Goal: Task Accomplishment & Management: Complete application form

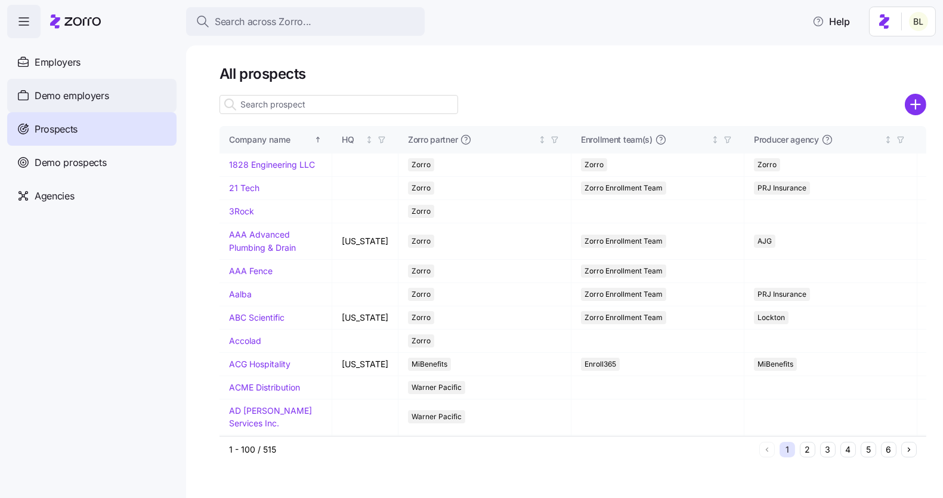
click at [100, 89] on span "Demo employers" at bounding box center [72, 95] width 75 height 15
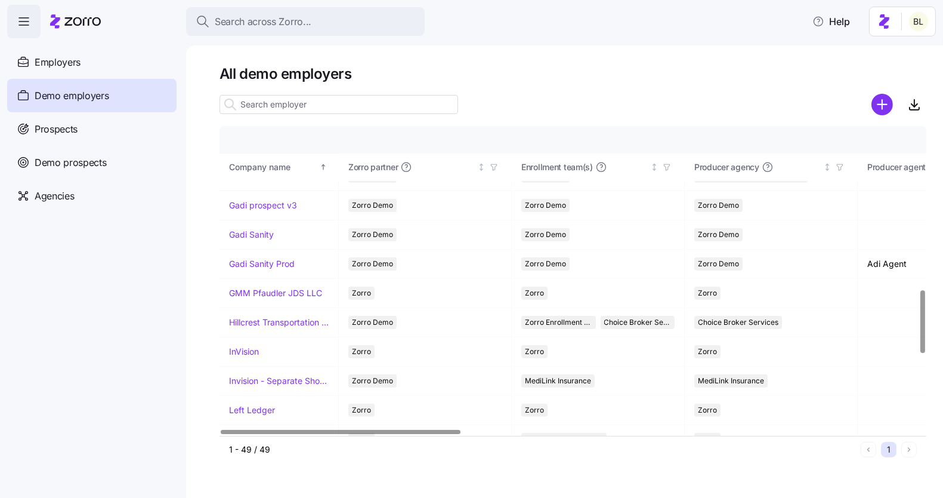
scroll to position [818, 0]
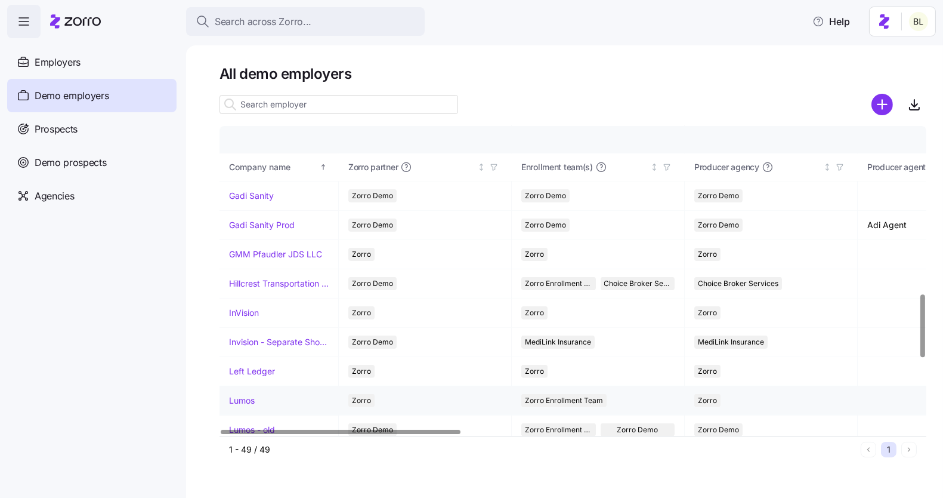
click at [246, 394] on link "Lumos" at bounding box center [242, 400] width 26 height 12
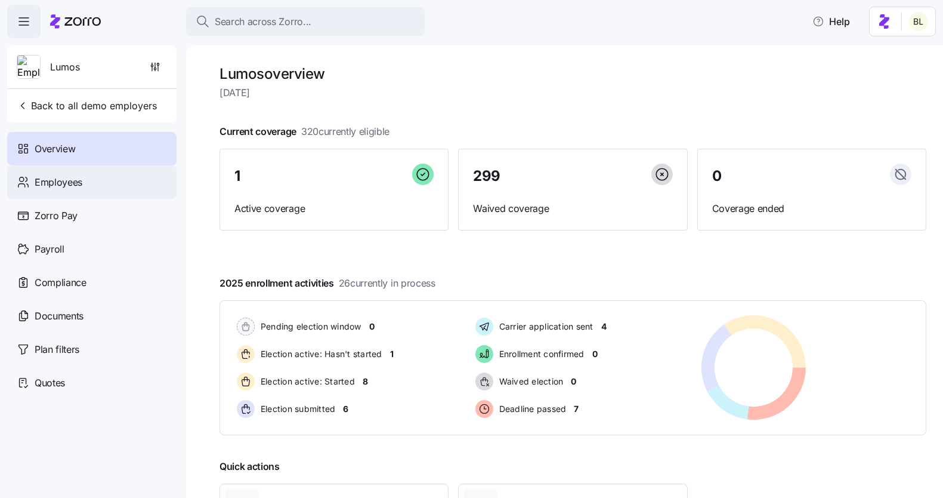
click at [81, 180] on span "Employees" at bounding box center [59, 182] width 48 height 15
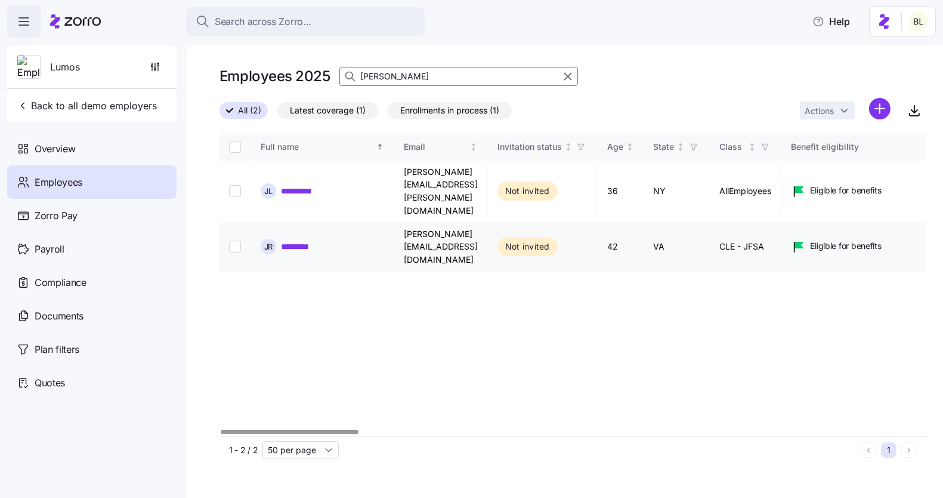
click at [307, 240] on link "*********" at bounding box center [301, 246] width 41 height 12
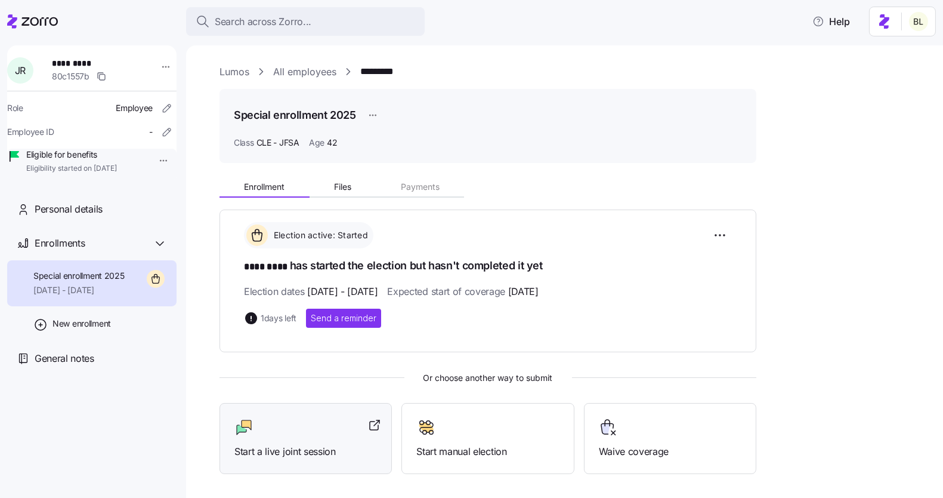
click at [316, 425] on div at bounding box center [305, 427] width 143 height 19
click at [284, 403] on div "Start a live joint session" at bounding box center [306, 438] width 172 height 71
click at [279, 444] on span "Start a live joint session" at bounding box center [305, 451] width 143 height 15
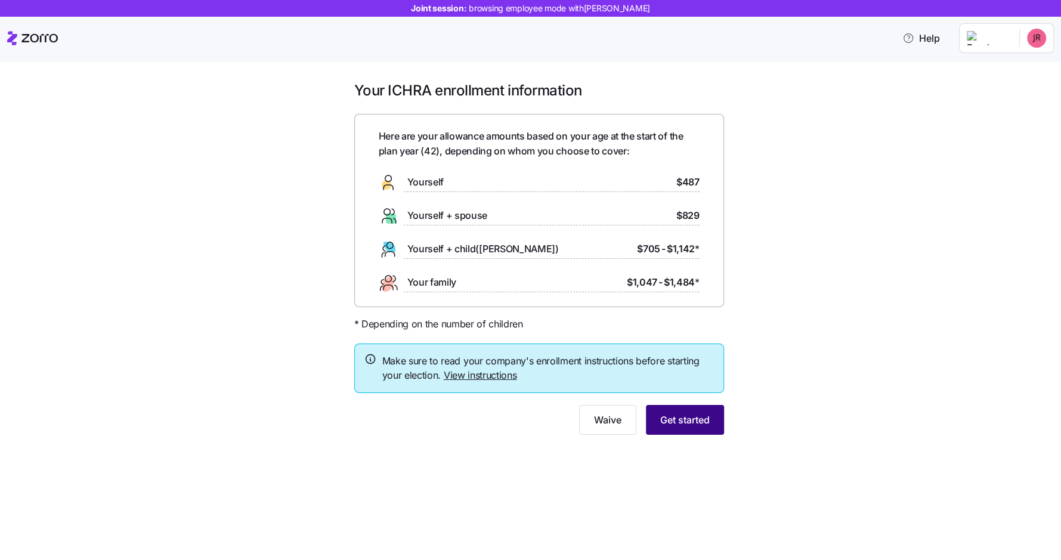
click at [689, 424] on span "Get started" at bounding box center [685, 420] width 50 height 14
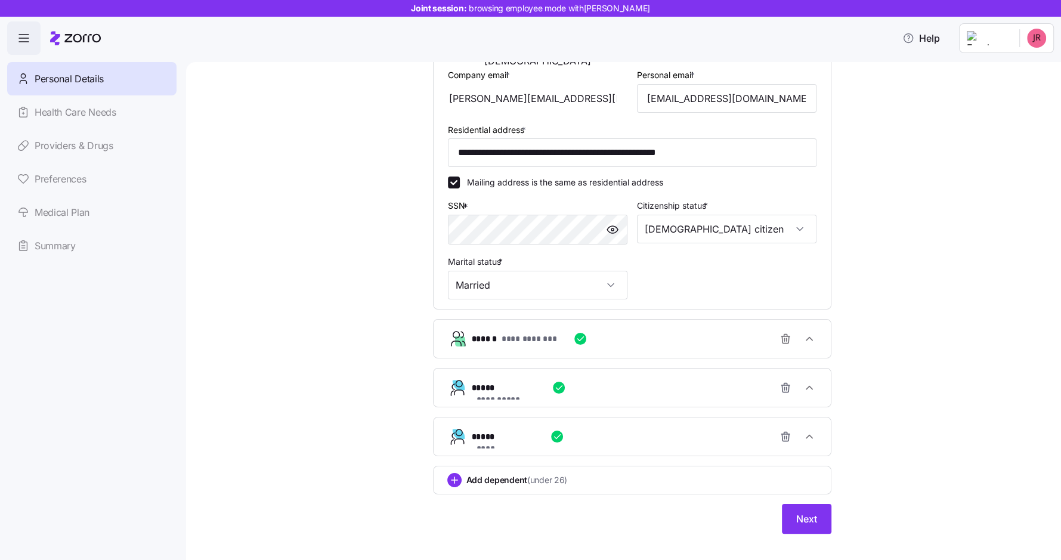
scroll to position [303, 0]
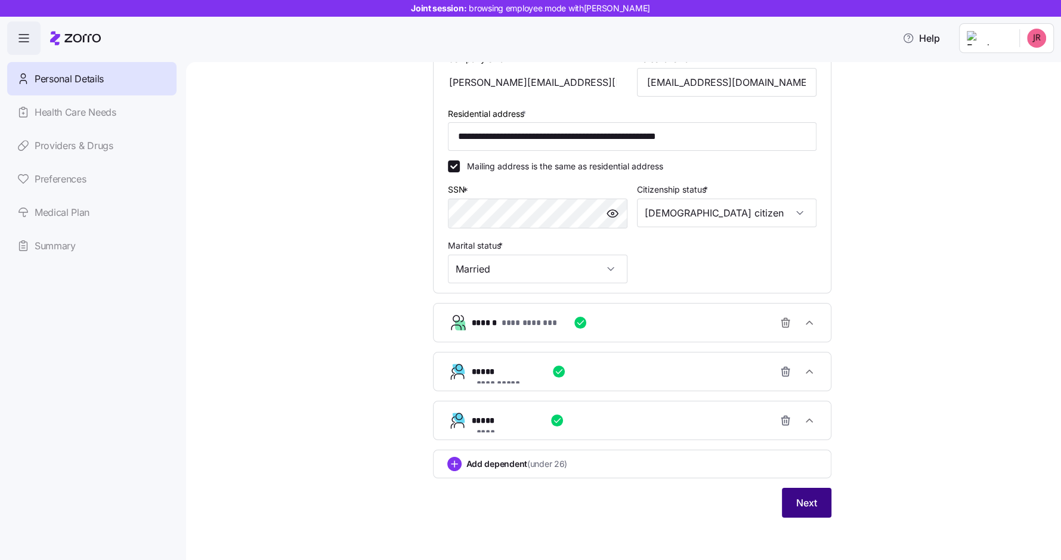
click at [814, 505] on span "Next" at bounding box center [807, 503] width 21 height 14
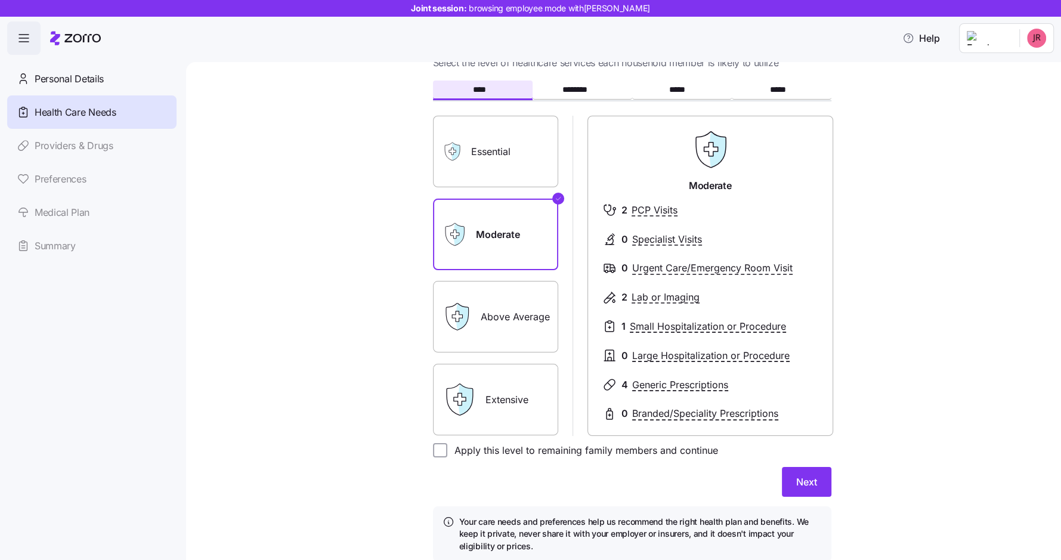
scroll to position [93, 0]
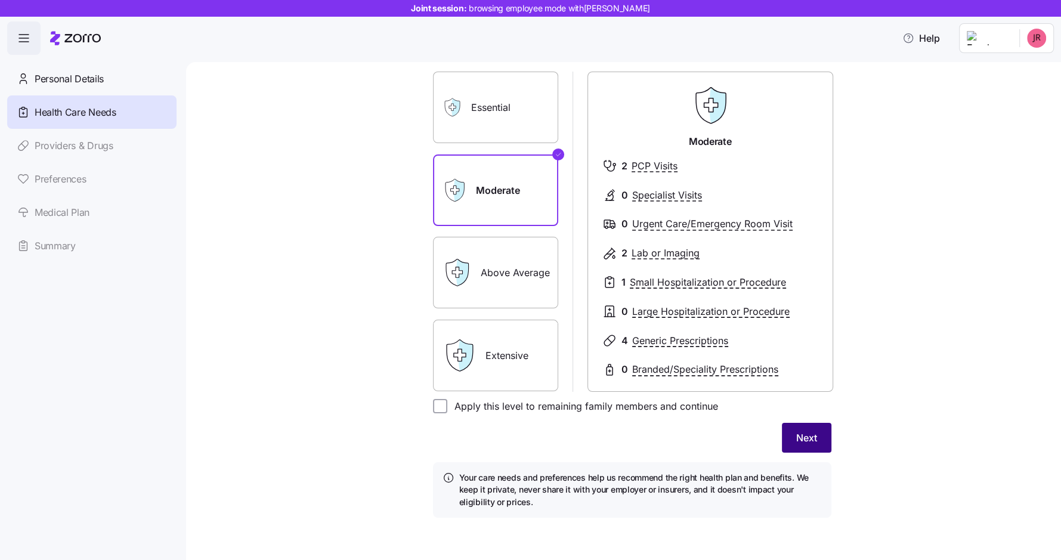
click at [823, 440] on button "Next" at bounding box center [807, 438] width 50 height 30
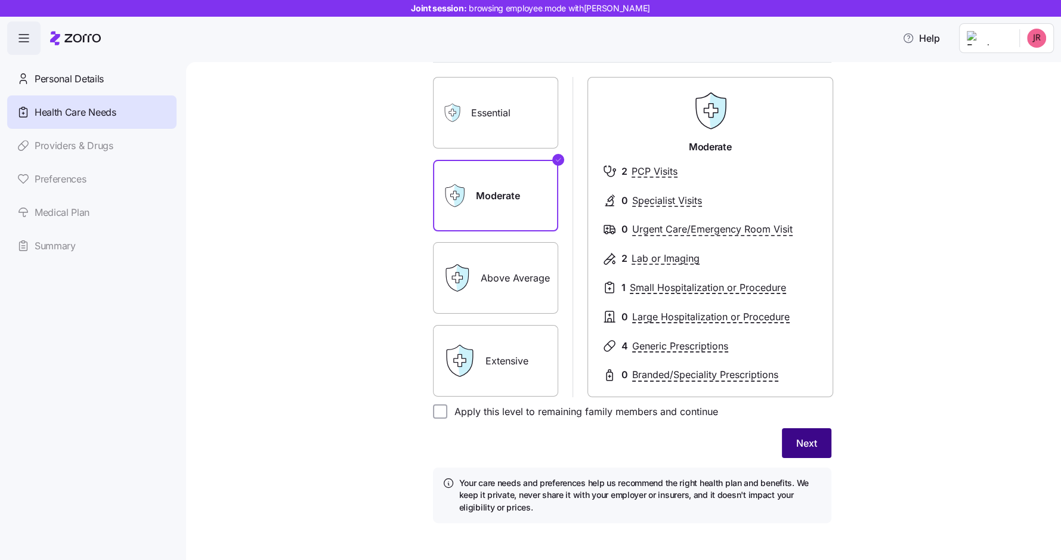
click at [820, 440] on button "Next" at bounding box center [807, 443] width 50 height 30
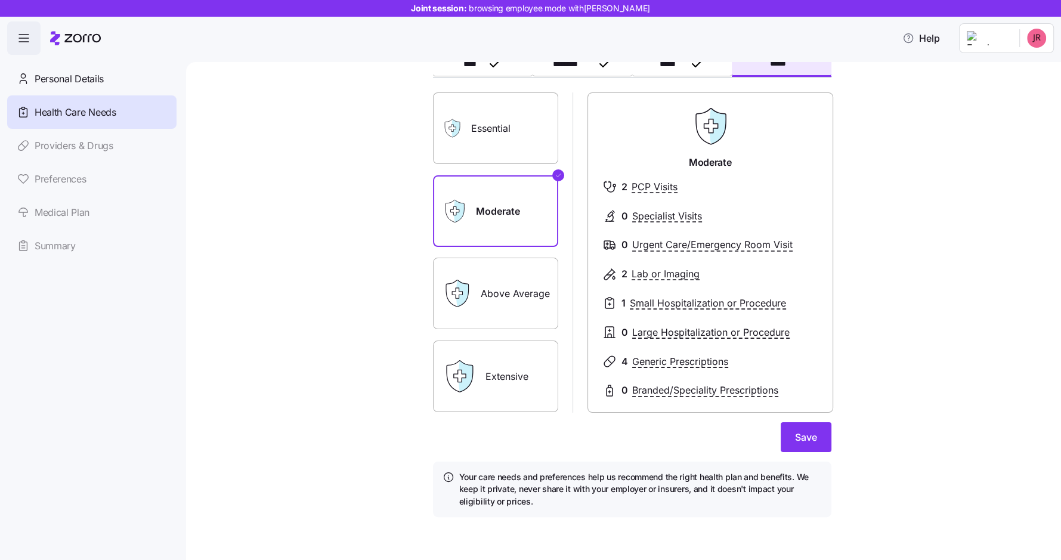
scroll to position [77, 0]
click at [814, 437] on span "Save" at bounding box center [806, 438] width 22 height 14
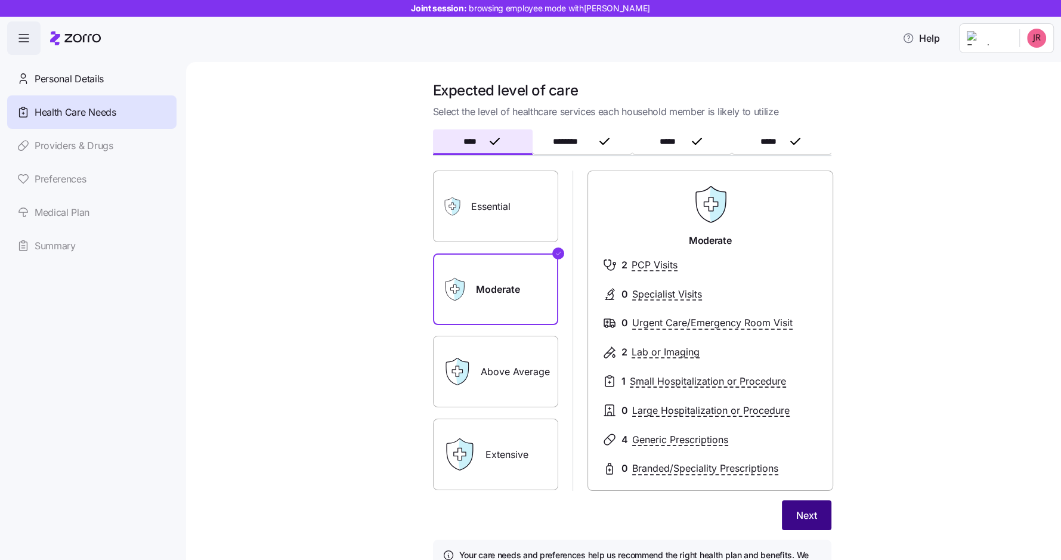
click at [809, 519] on span "Next" at bounding box center [807, 515] width 21 height 14
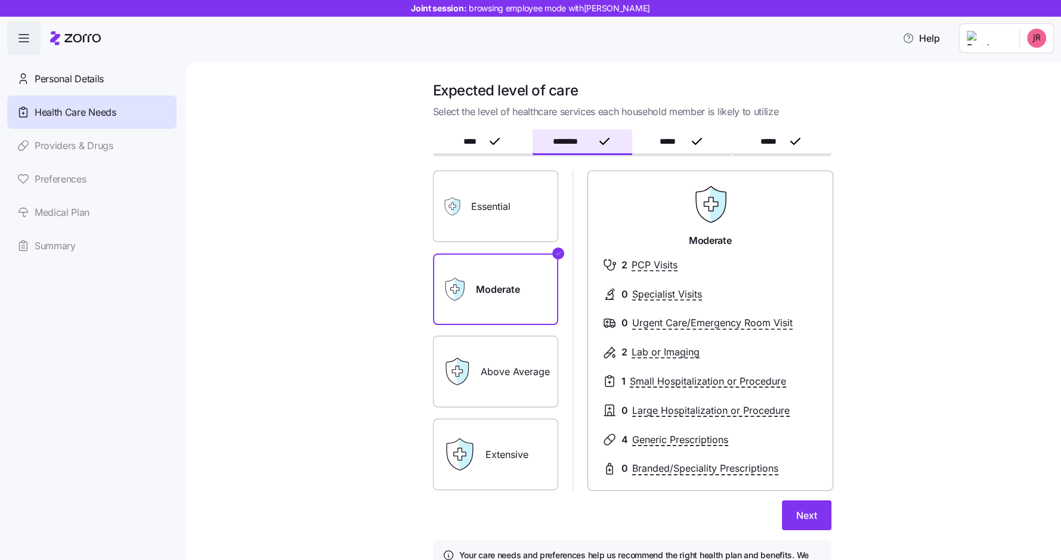
click at [809, 519] on span "Next" at bounding box center [807, 515] width 21 height 14
click at [809, 519] on span "Save" at bounding box center [806, 515] width 22 height 14
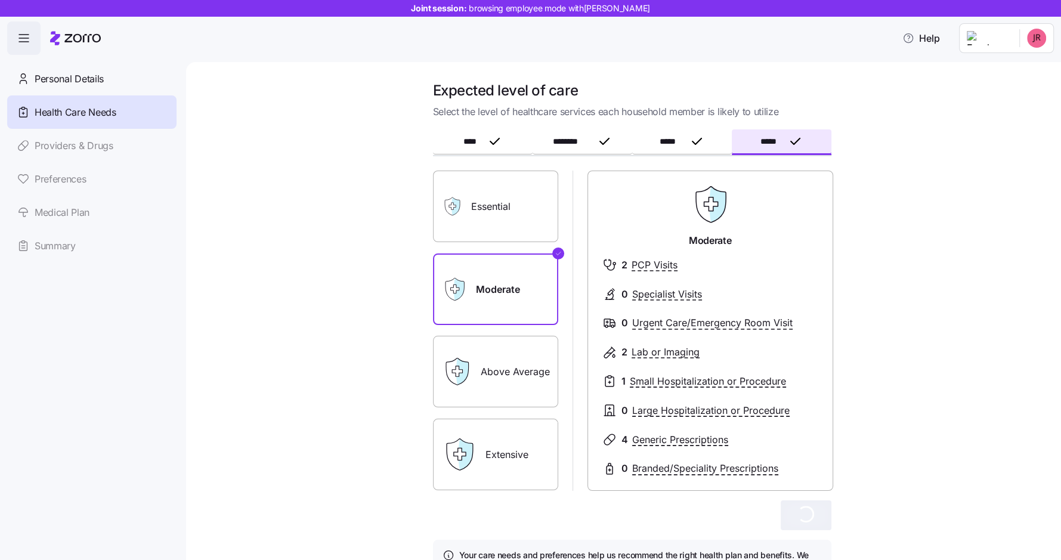
click at [94, 108] on span "Health Care Needs" at bounding box center [76, 112] width 82 height 15
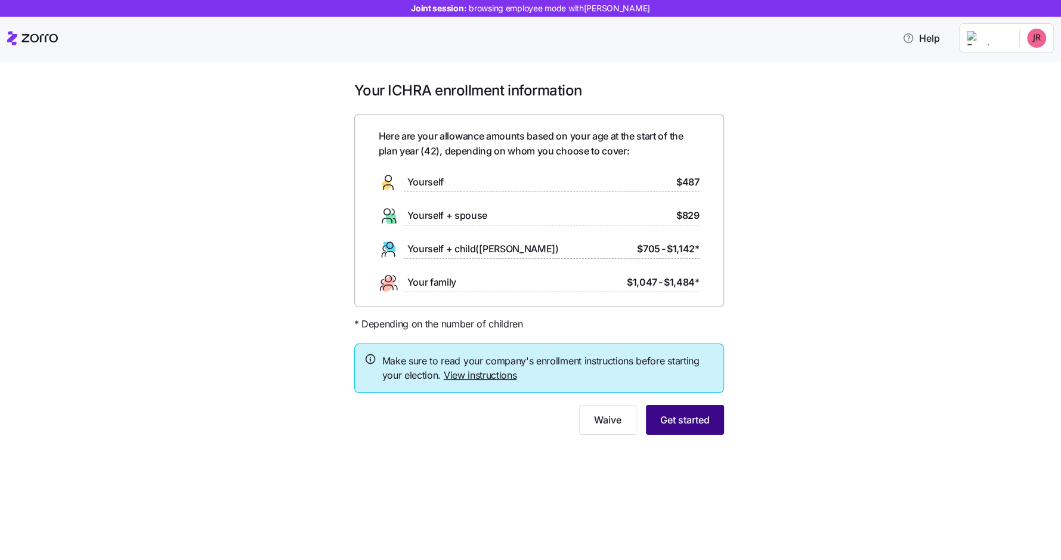
click at [700, 415] on span "Get started" at bounding box center [685, 420] width 50 height 14
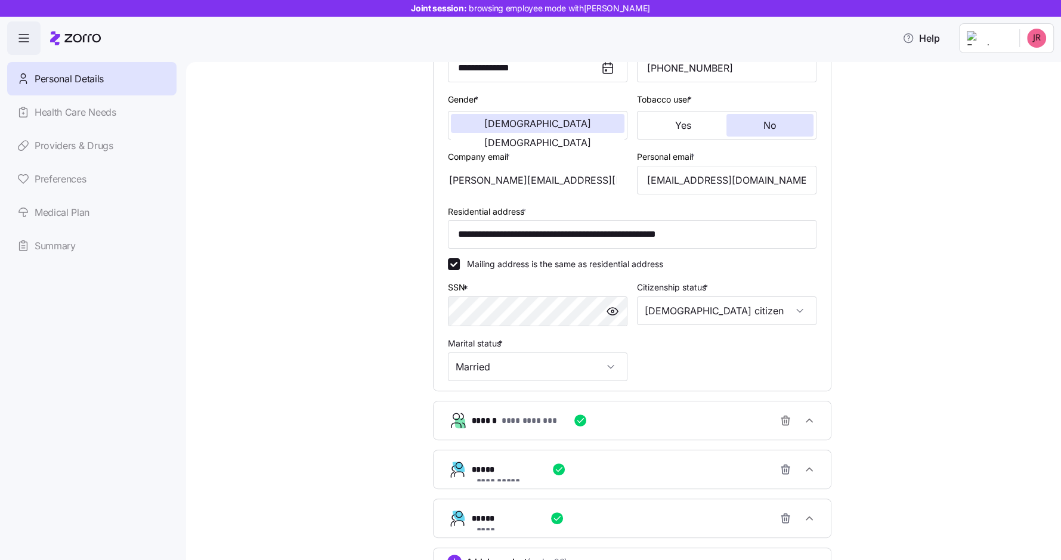
scroll to position [303, 0]
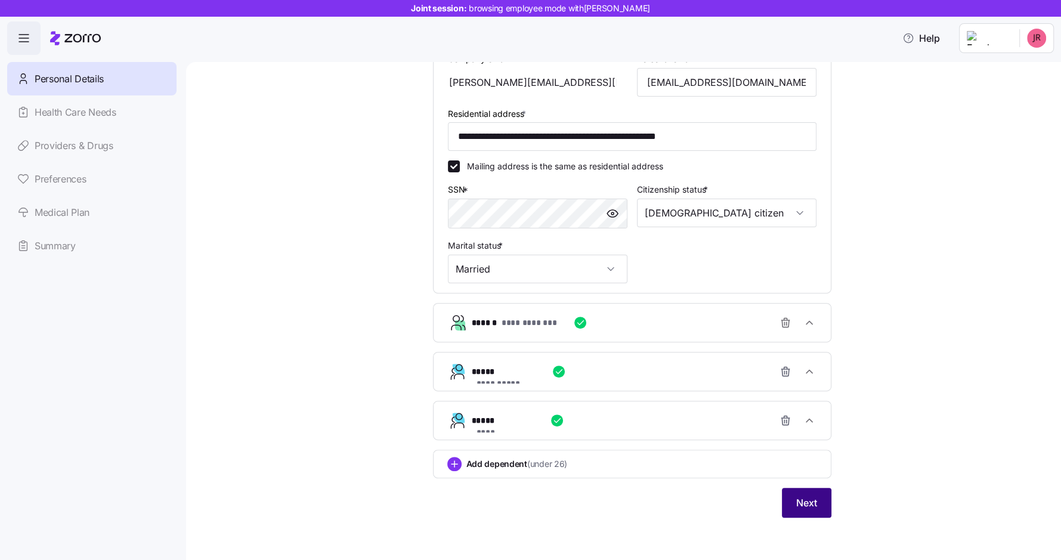
click at [800, 504] on span "Next" at bounding box center [807, 503] width 21 height 14
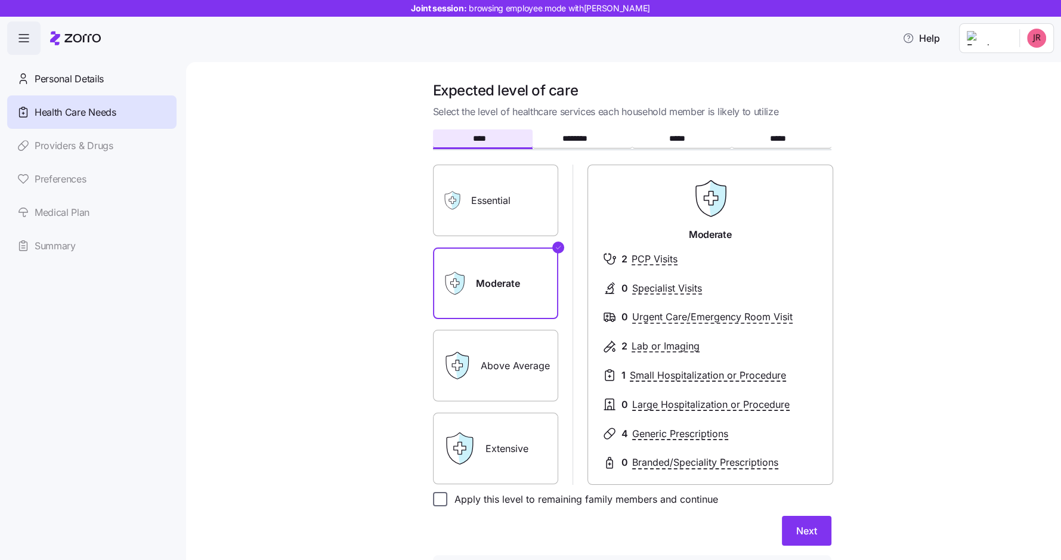
click at [440, 494] on input "Apply this level to remaining family members and continue" at bounding box center [440, 499] width 14 height 14
checkbox input "true"
click at [815, 526] on span "Next" at bounding box center [807, 531] width 21 height 14
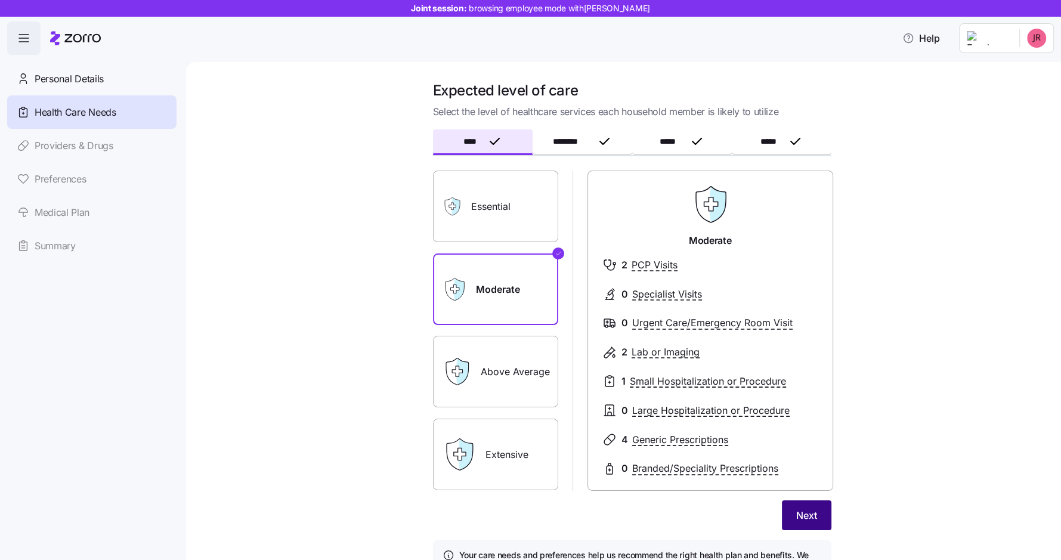
click at [792, 511] on button "Next" at bounding box center [807, 516] width 50 height 30
click at [805, 509] on span "Next" at bounding box center [807, 515] width 21 height 14
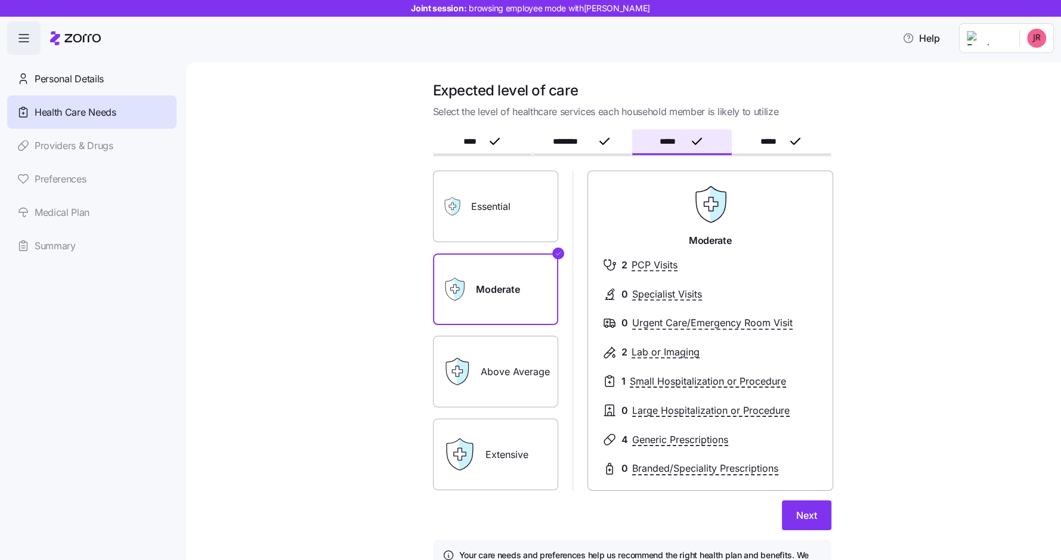
click at [805, 509] on span "Next" at bounding box center [807, 515] width 21 height 14
click at [805, 509] on span "Save" at bounding box center [806, 515] width 22 height 14
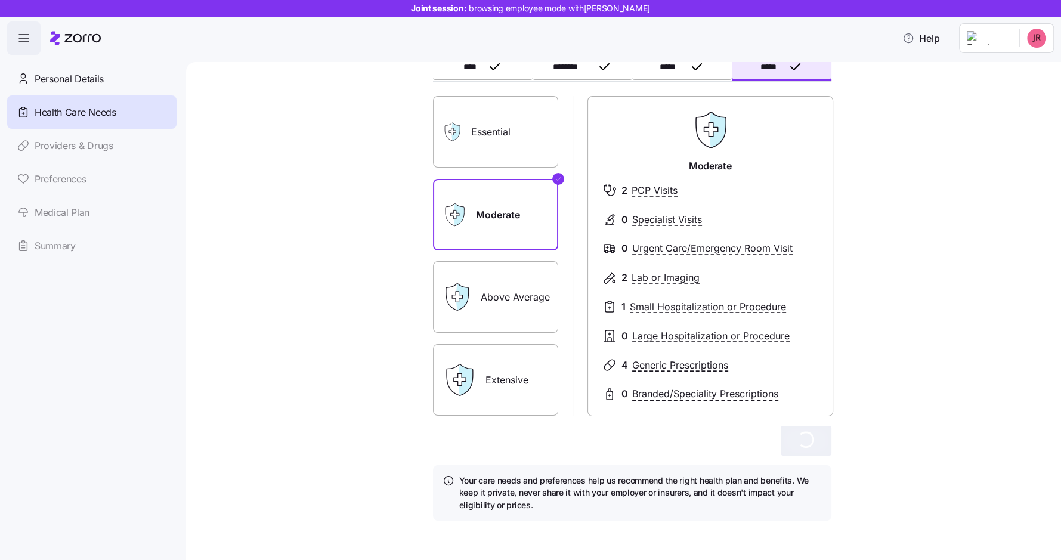
scroll to position [78, 0]
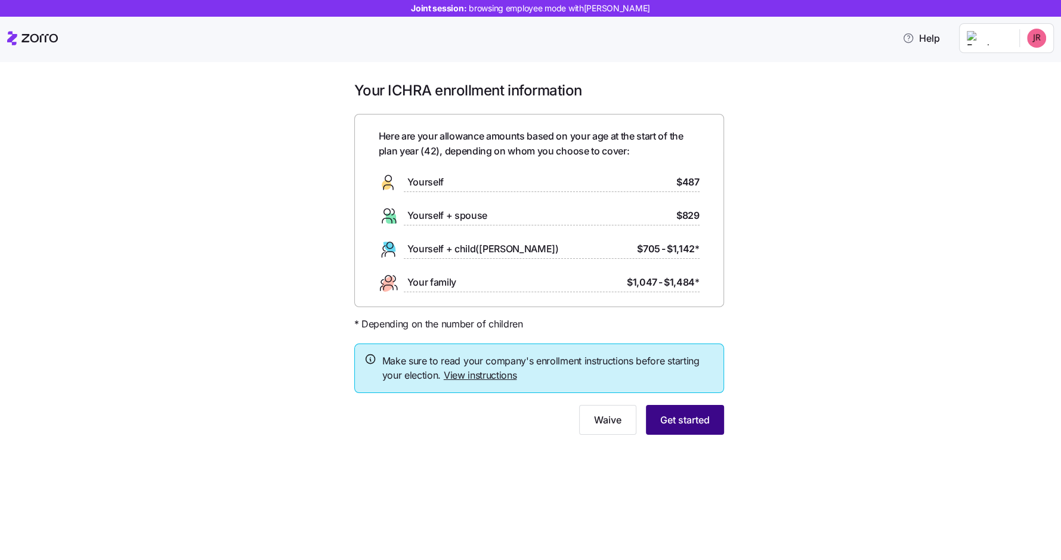
click at [678, 429] on button "Get started" at bounding box center [685, 420] width 78 height 30
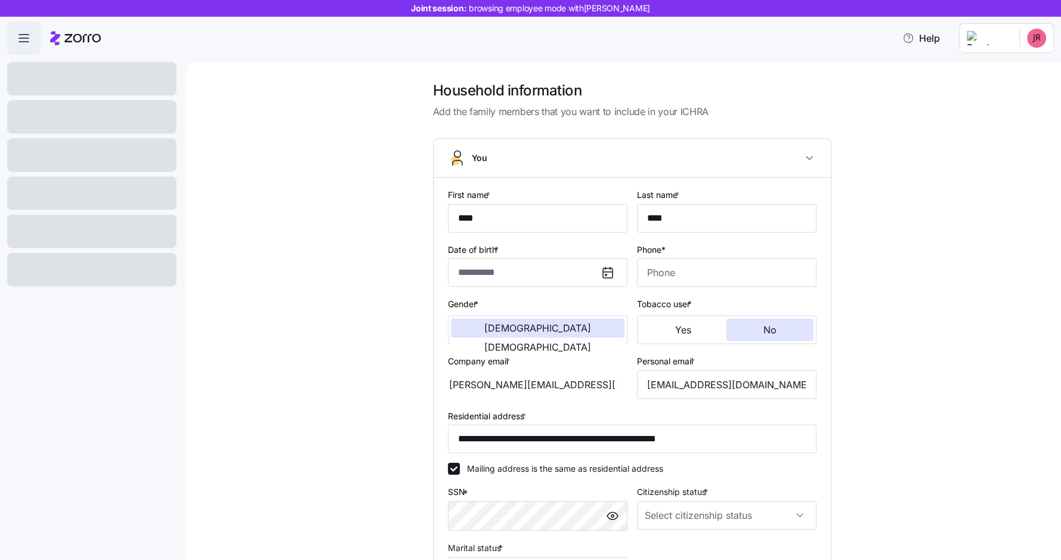
type input "**********"
type input "[PHONE_NUMBER]"
type input "[DEMOGRAPHIC_DATA] citizen"
type input "Married"
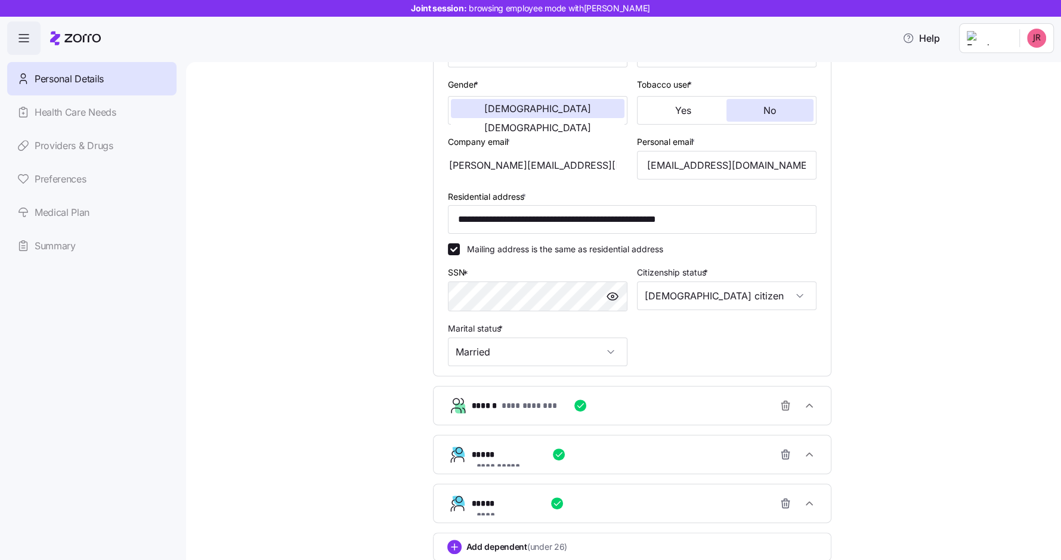
scroll to position [303, 0]
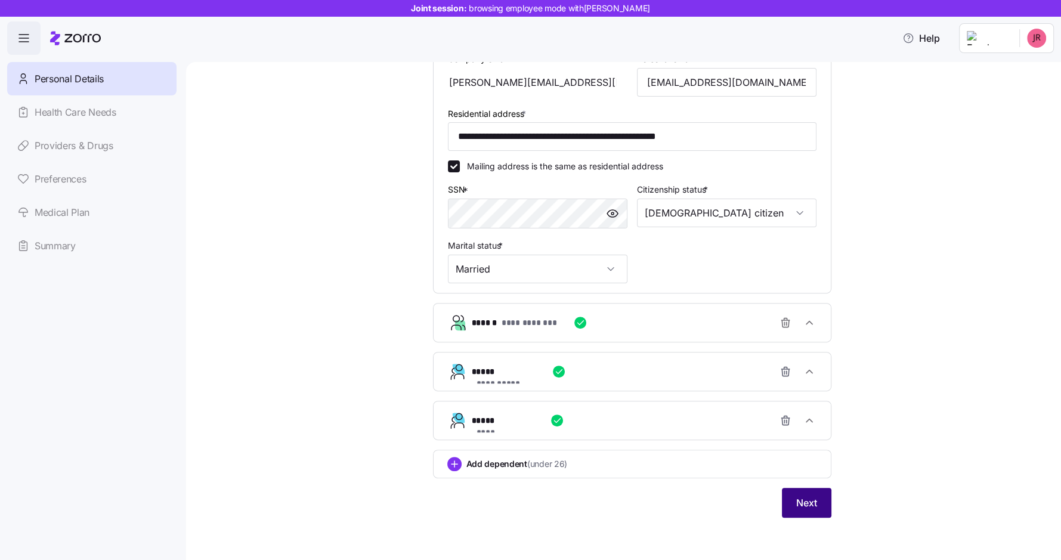
click at [803, 492] on button "Next" at bounding box center [807, 503] width 50 height 30
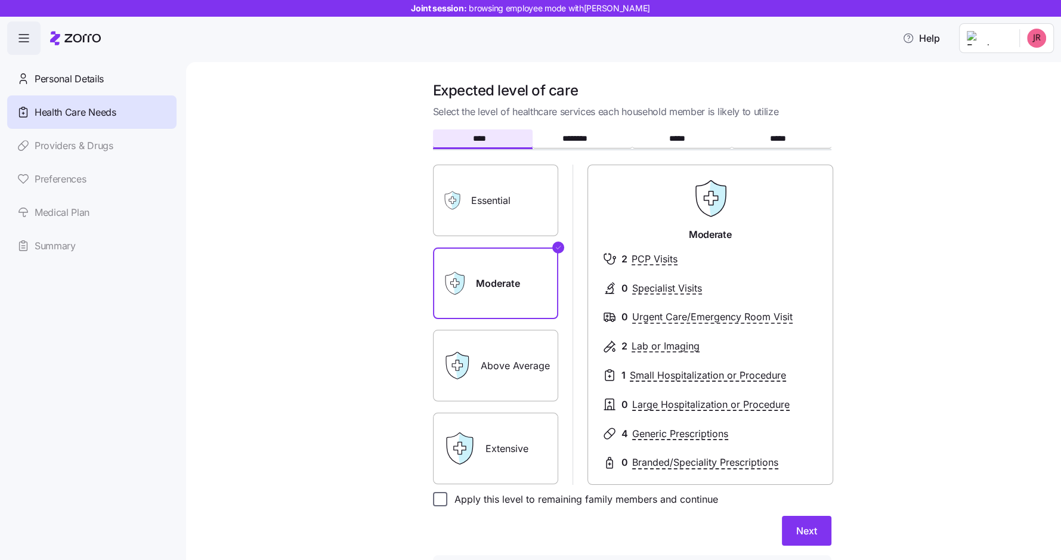
click at [445, 499] on input "Apply this level to remaining family members and continue" at bounding box center [440, 499] width 14 height 14
checkbox input "true"
click at [801, 523] on button "Next" at bounding box center [807, 531] width 50 height 30
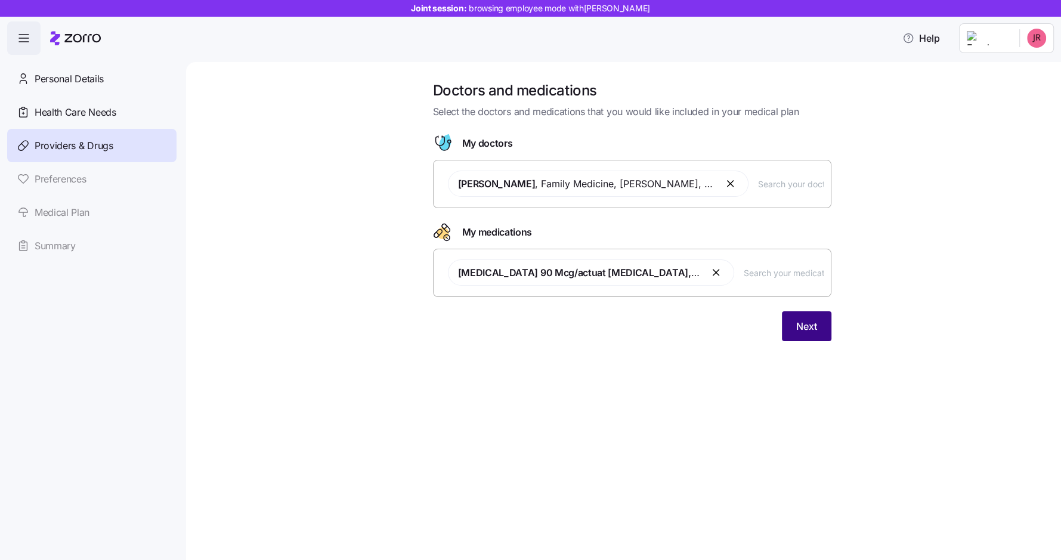
click at [811, 326] on span "Next" at bounding box center [807, 326] width 21 height 14
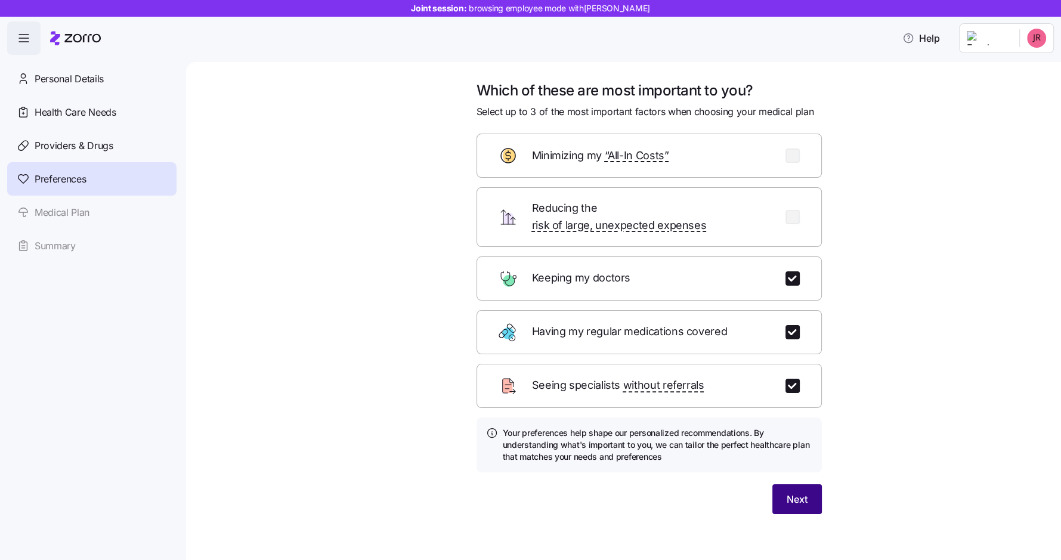
click at [789, 489] on button "Next" at bounding box center [798, 499] width 50 height 30
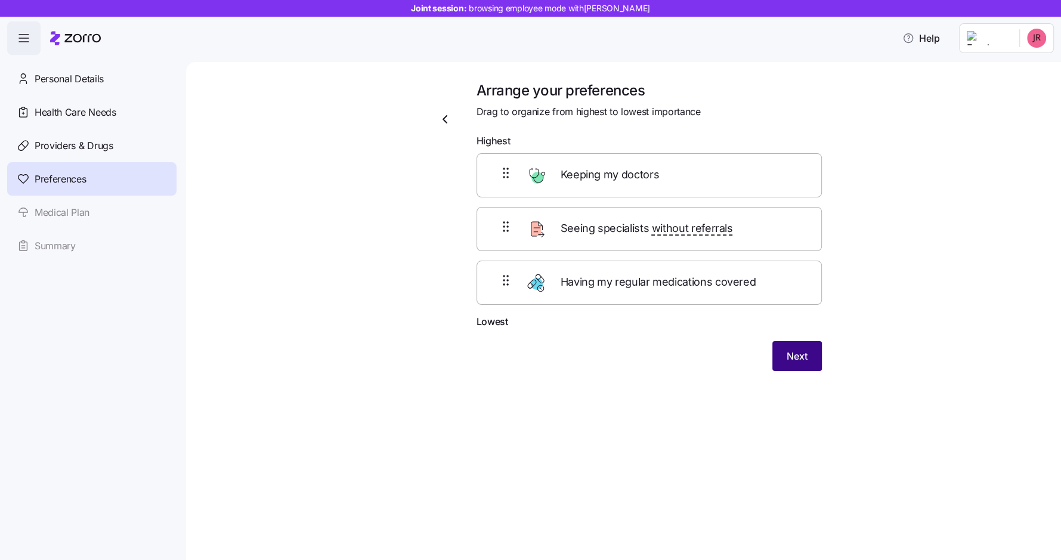
click at [797, 344] on button "Next" at bounding box center [798, 356] width 50 height 30
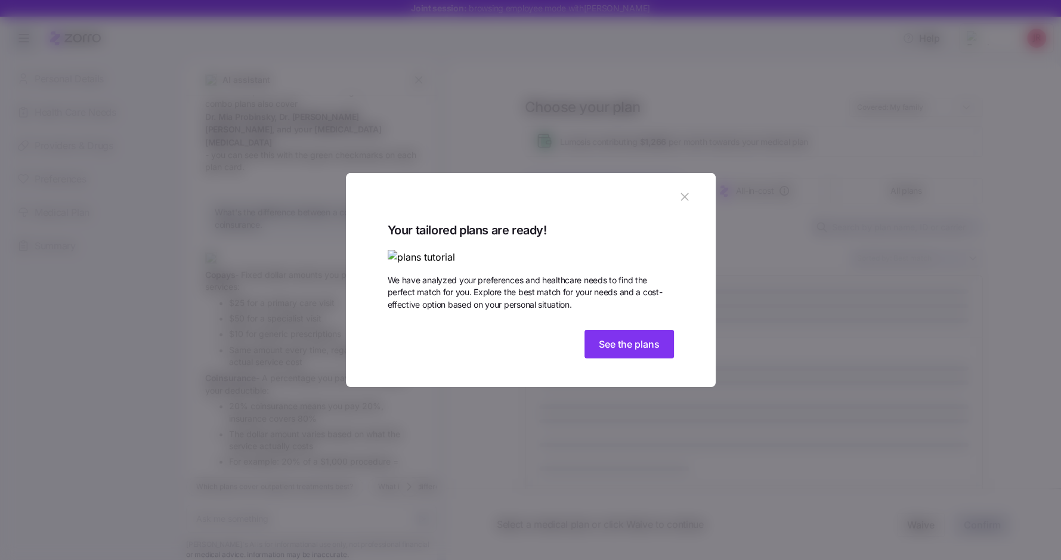
click at [689, 193] on icon "button" at bounding box center [685, 197] width 8 height 8
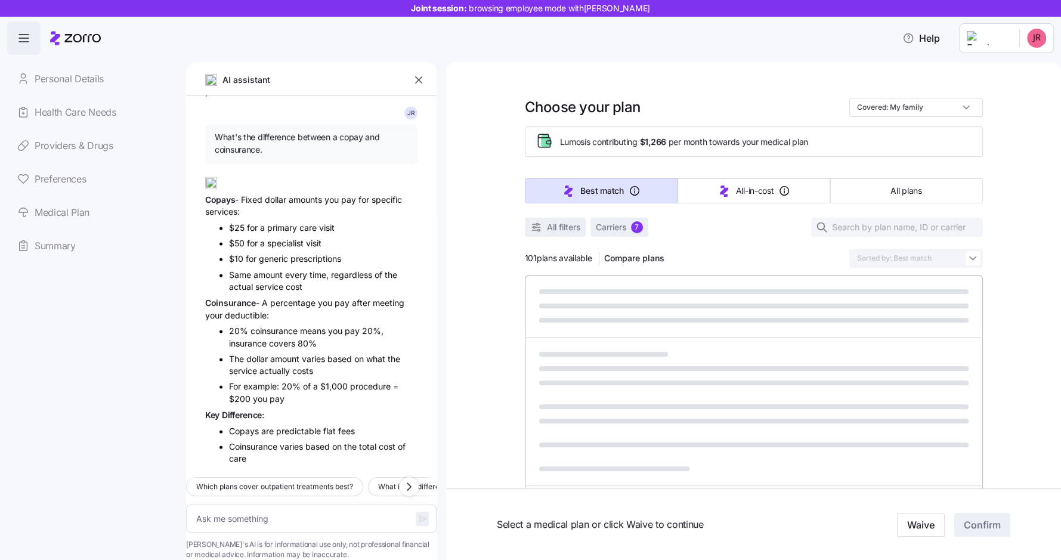
scroll to position [1856, 0]
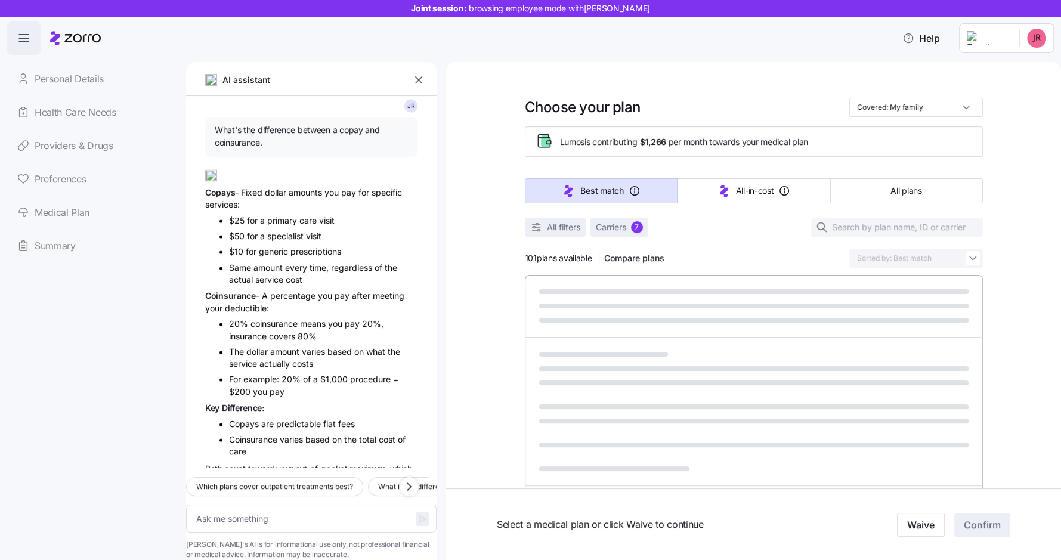
type textarea "x"
